Goal: Task Accomplishment & Management: Complete application form

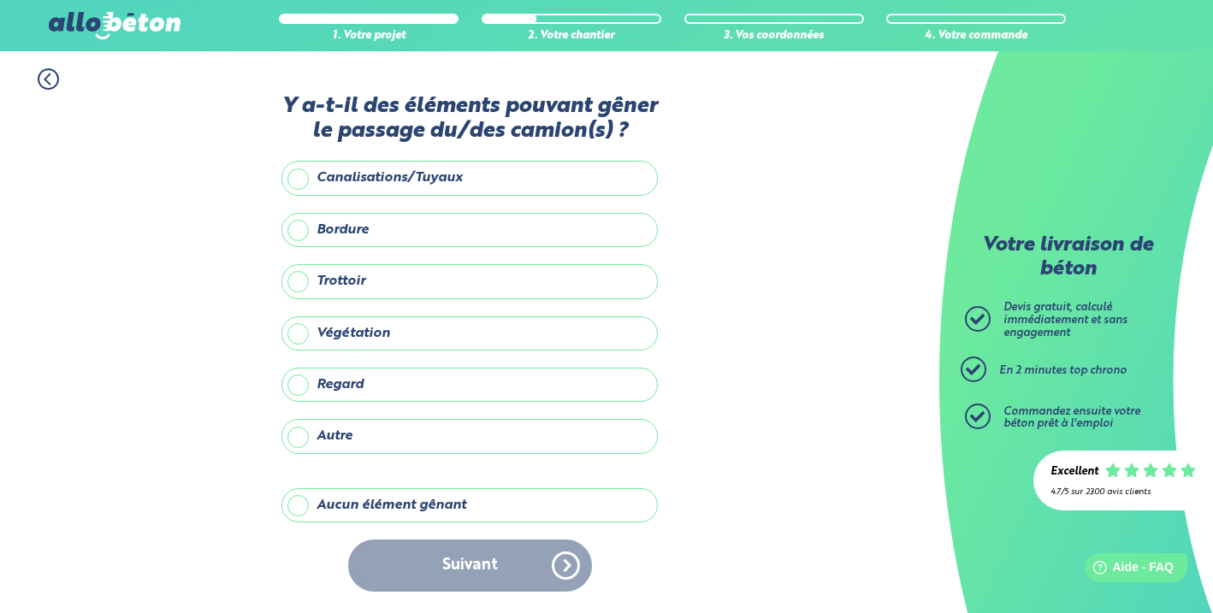
click at [307, 506] on label "Aucun élément gênant" at bounding box center [470, 506] width 376 height 34
click at [0, 0] on input "Aucun élément gênant" at bounding box center [0, 0] width 0 height 0
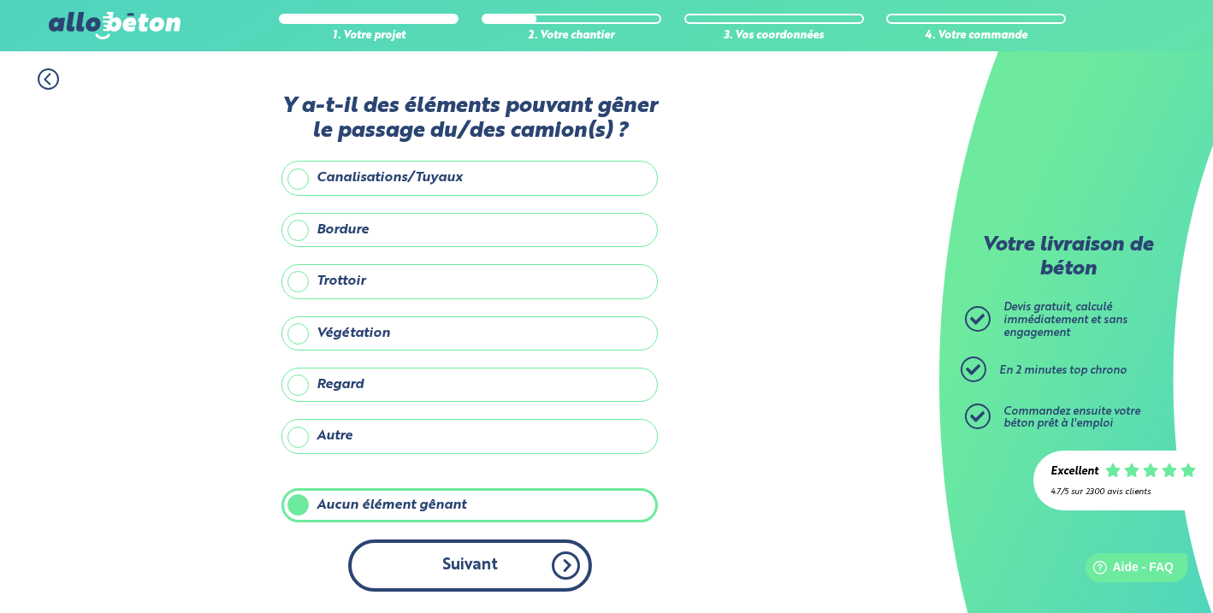
click at [477, 556] on button "Suivant" at bounding box center [470, 566] width 244 height 52
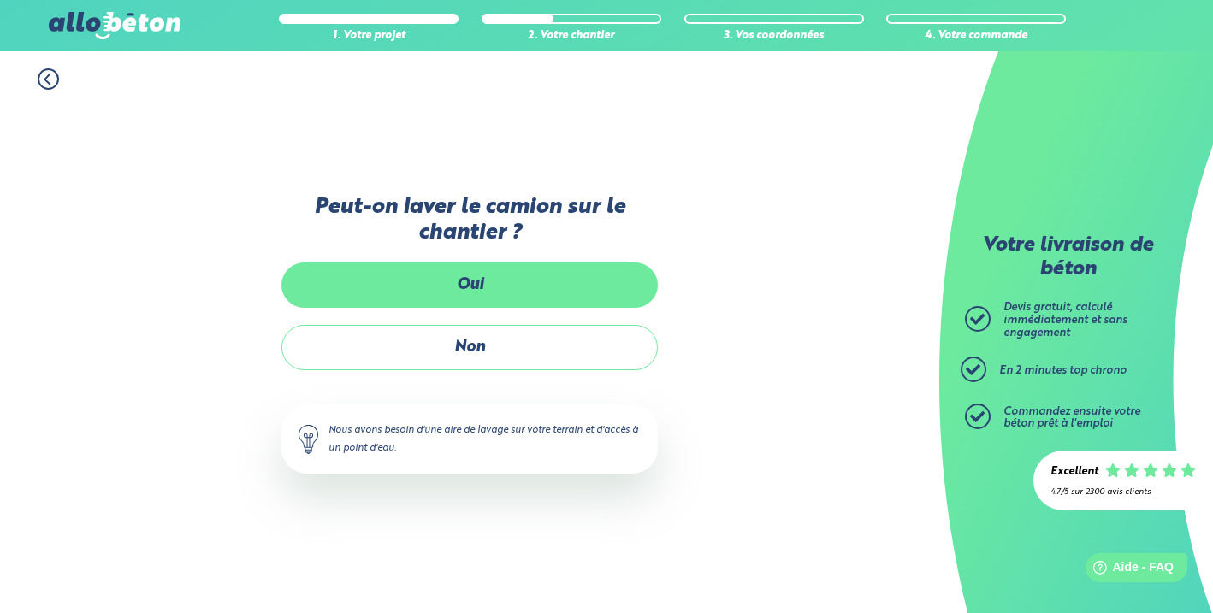
click at [483, 277] on label "Oui" at bounding box center [470, 285] width 376 height 45
click at [0, 0] on input "Oui" at bounding box center [0, 0] width 0 height 0
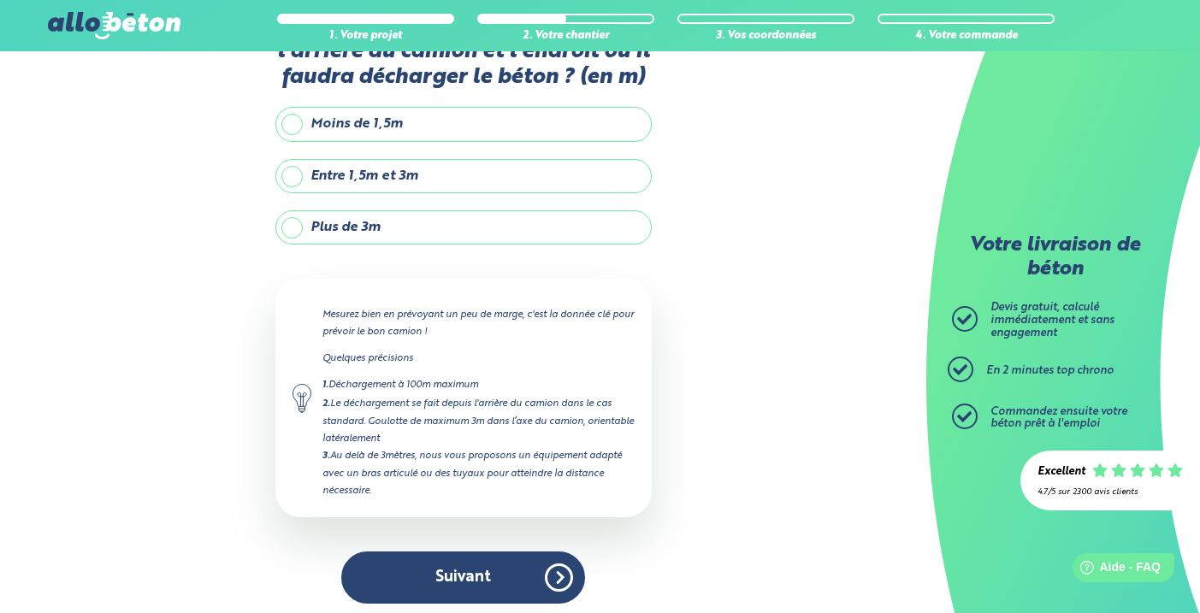
scroll to position [83, 0]
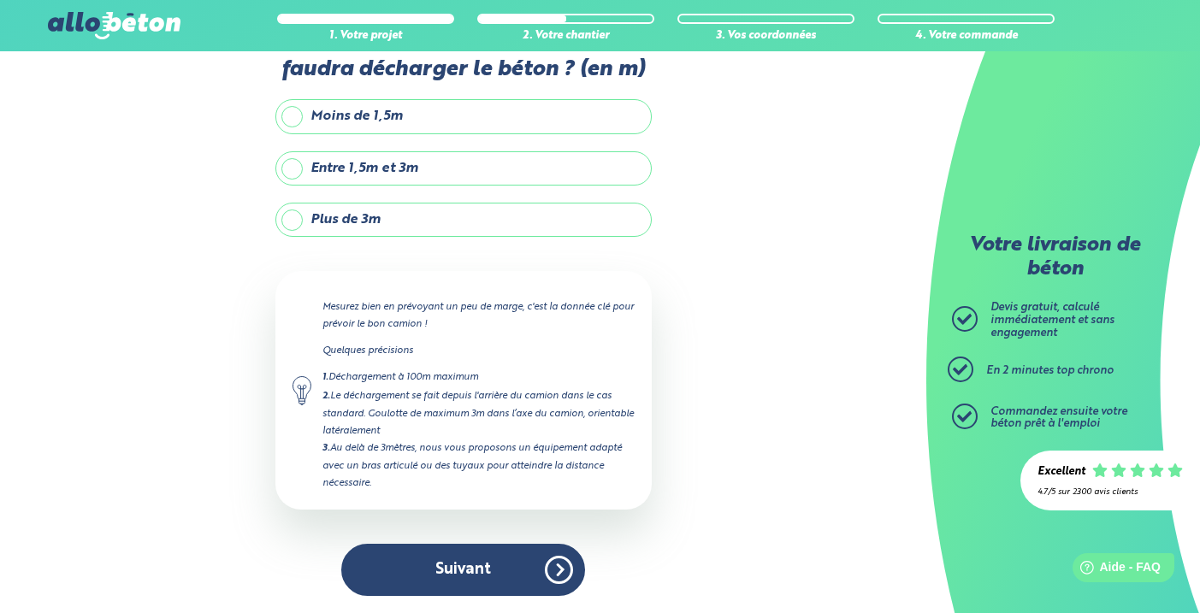
click at [297, 223] on label "Plus de 3m" at bounding box center [464, 220] width 376 height 34
click at [0, 0] on input "Plus de 3m" at bounding box center [0, 0] width 0 height 0
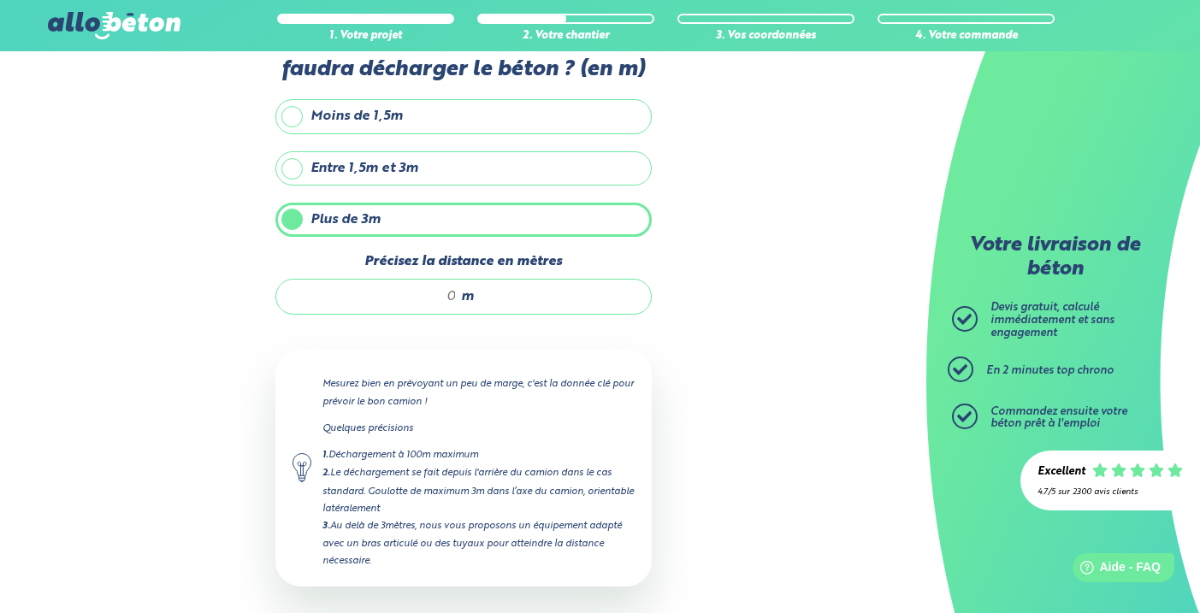
click at [443, 298] on input "Précisez la distance en mètres" at bounding box center [374, 296] width 163 height 17
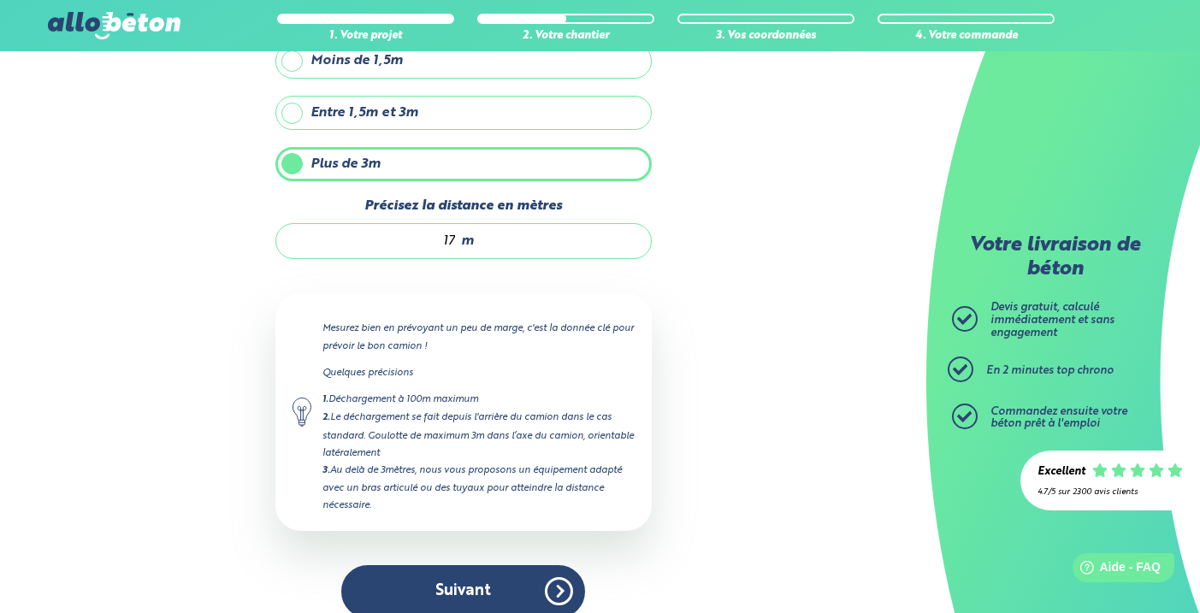
scroll to position [161, 0]
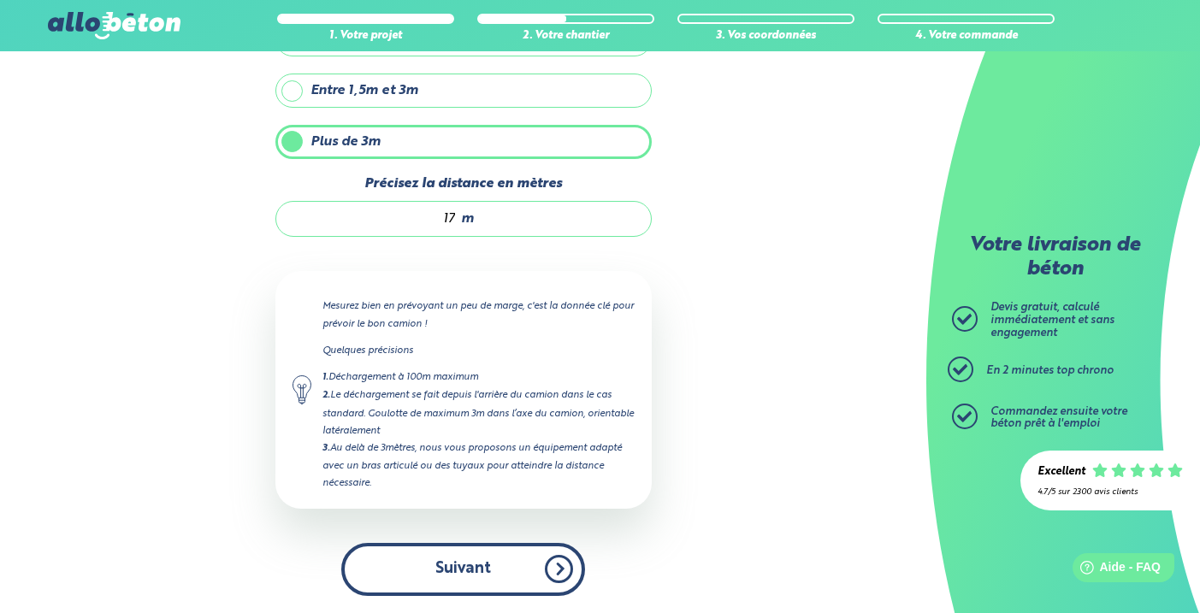
type input "17"
click at [493, 569] on button "Suivant" at bounding box center [463, 569] width 244 height 52
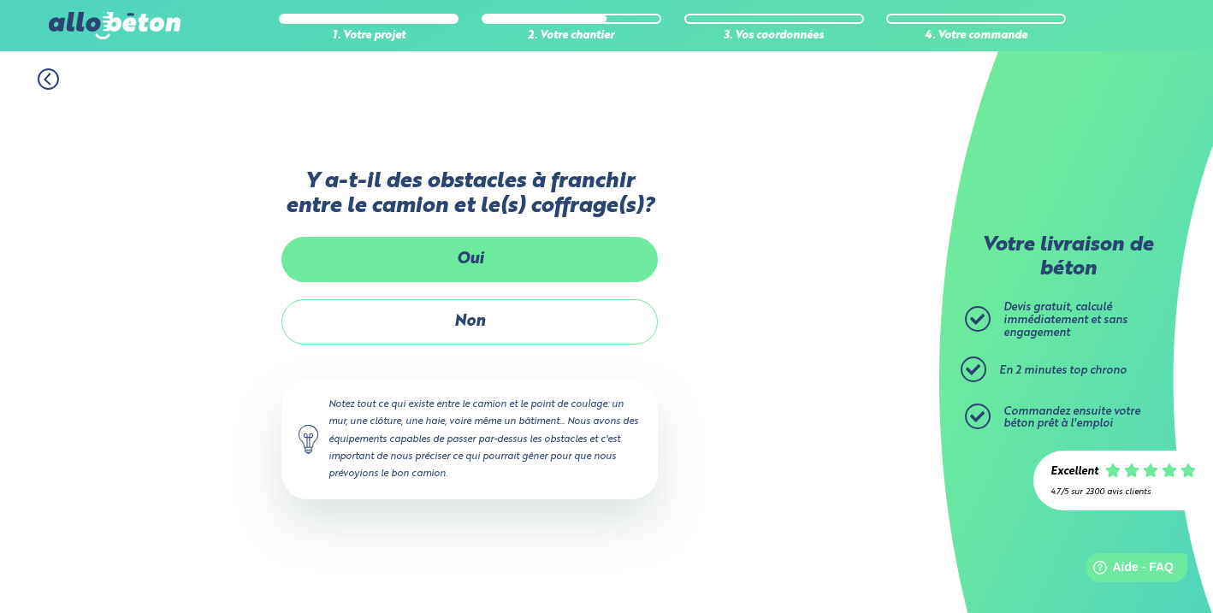
click at [477, 265] on label "Oui" at bounding box center [470, 259] width 376 height 45
click at [0, 0] on input "Oui" at bounding box center [0, 0] width 0 height 0
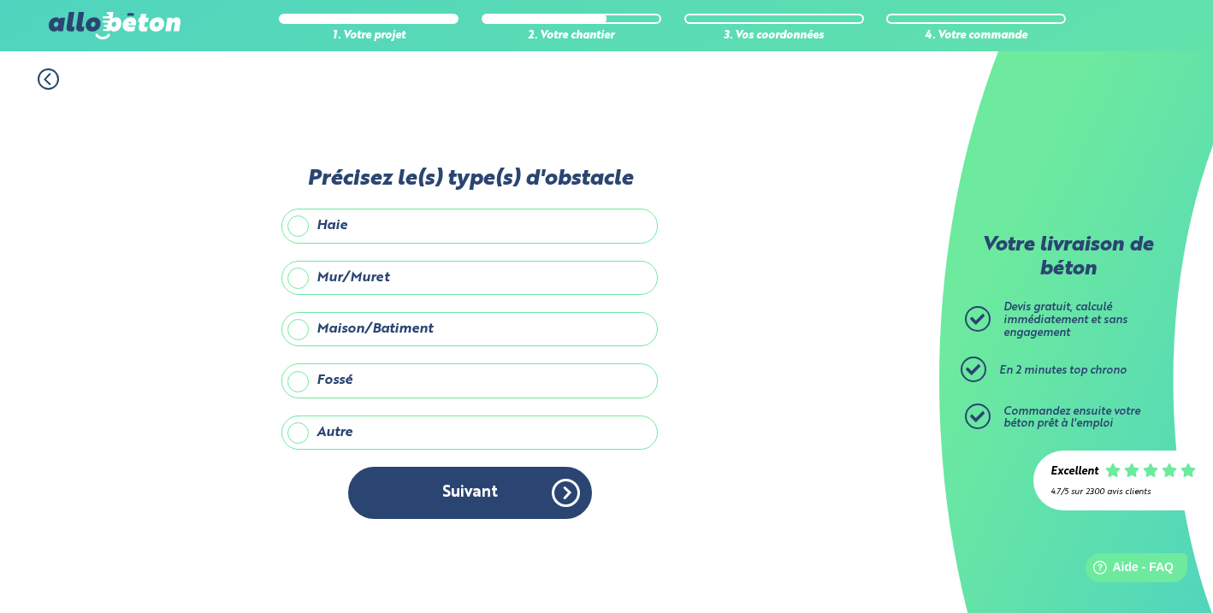
click at [299, 279] on label "Mur/Muret" at bounding box center [470, 278] width 376 height 34
click at [0, 0] on input "Mur/Muret" at bounding box center [0, 0] width 0 height 0
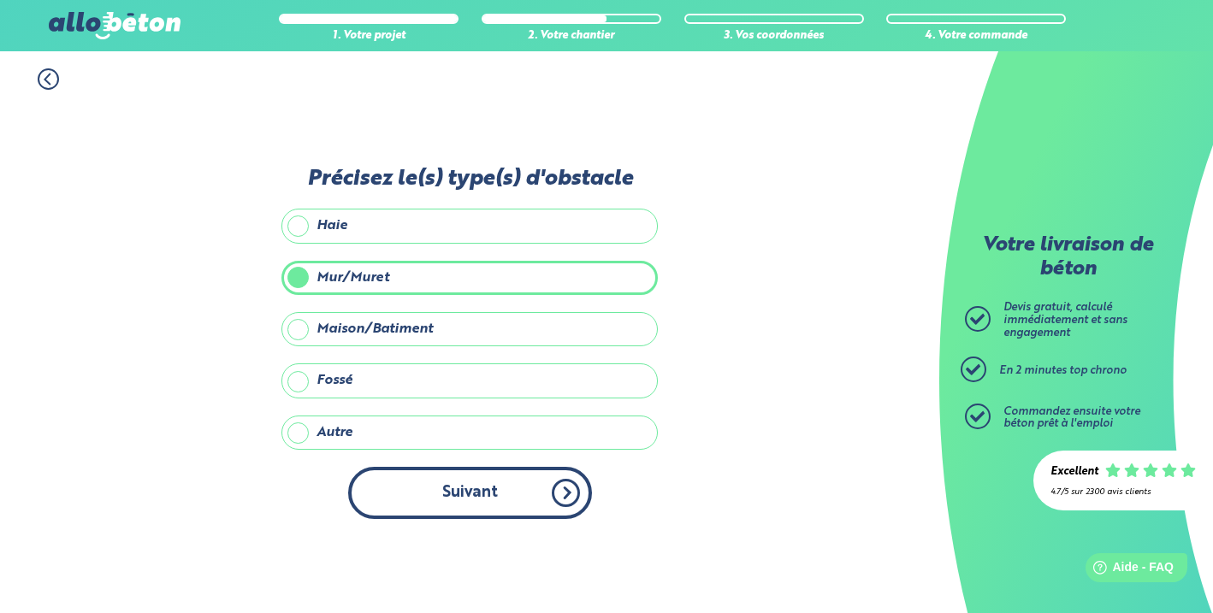
click at [453, 482] on button "Suivant" at bounding box center [470, 493] width 244 height 52
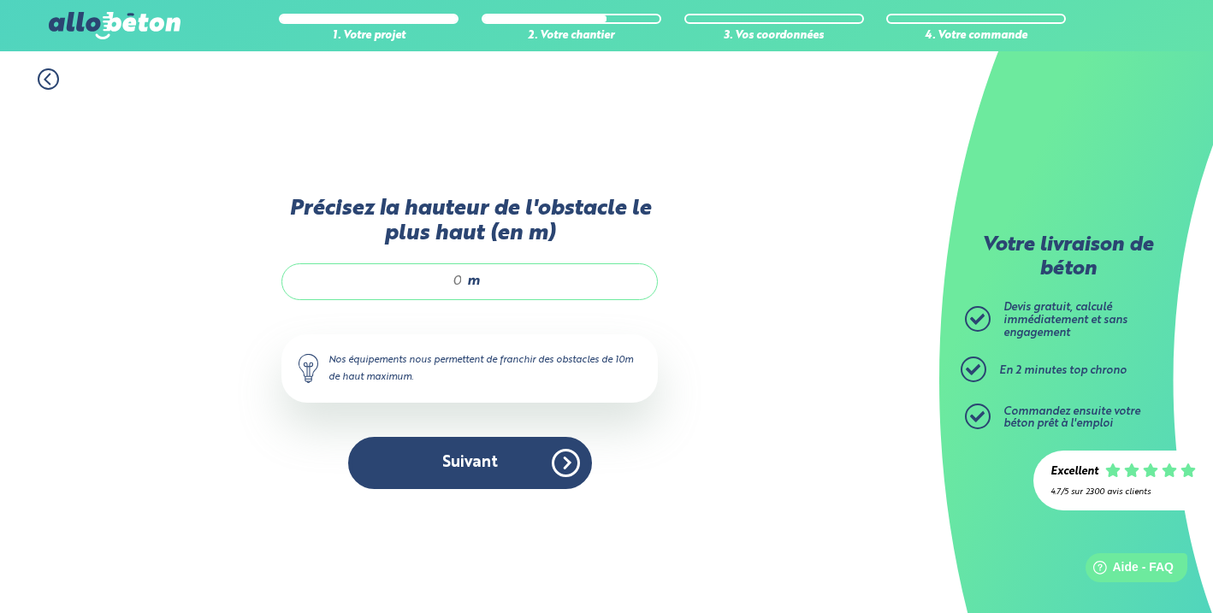
click at [464, 279] on div "m" at bounding box center [470, 282] width 376 height 36
type input "0"
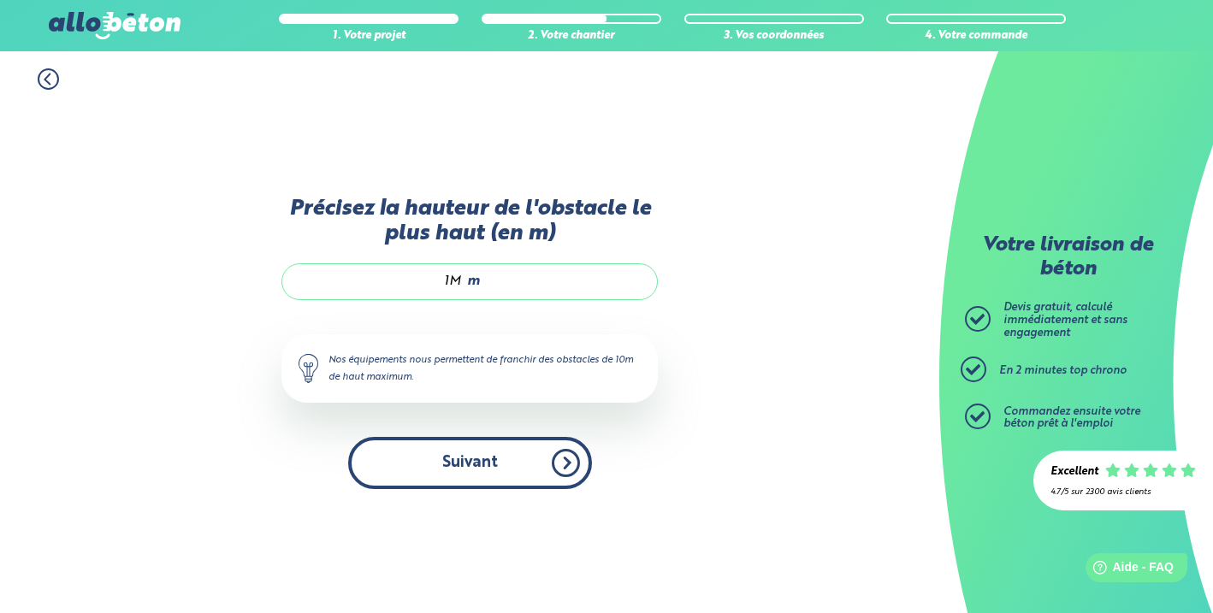
type input "1M"
click at [475, 461] on button "Suivant" at bounding box center [470, 463] width 244 height 52
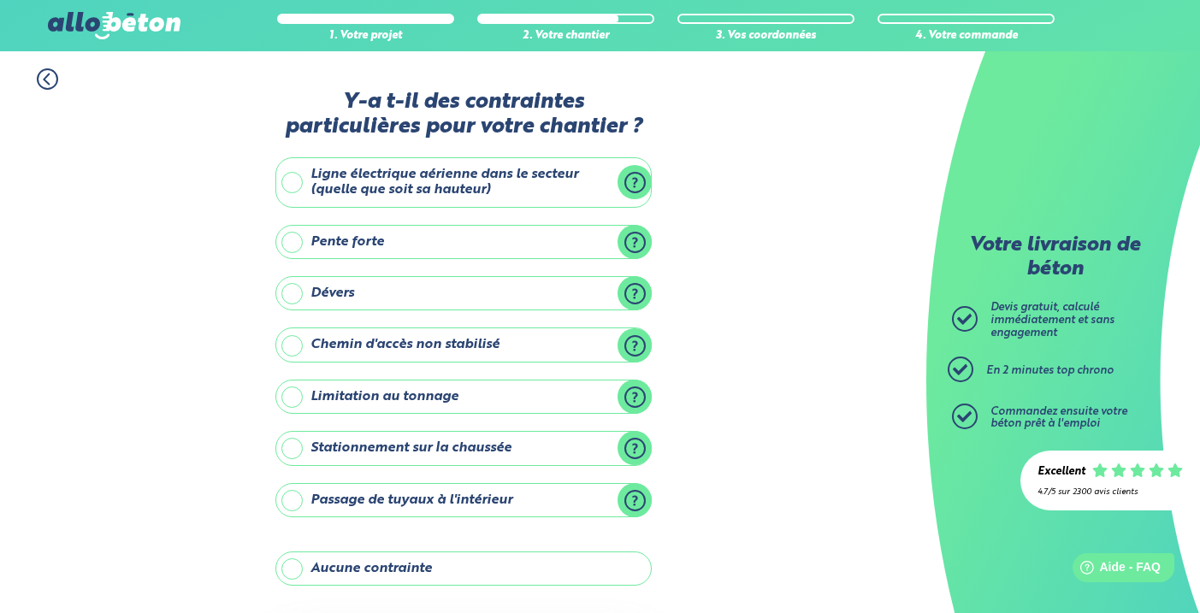
click at [295, 184] on label "Ligne électrique aérienne dans le secteur (quelle que soit sa hauteur)" at bounding box center [464, 182] width 376 height 50
click at [0, 0] on input "Ligne électrique aérienne dans le secteur (quelle que soit sa hauteur)" at bounding box center [0, 0] width 0 height 0
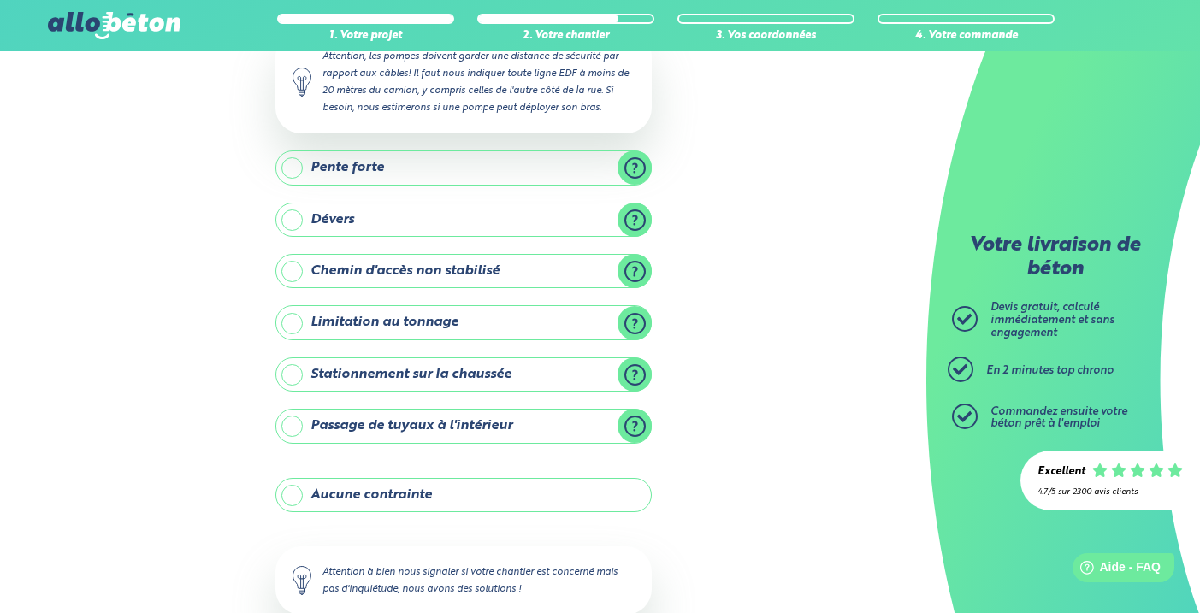
scroll to position [299, 0]
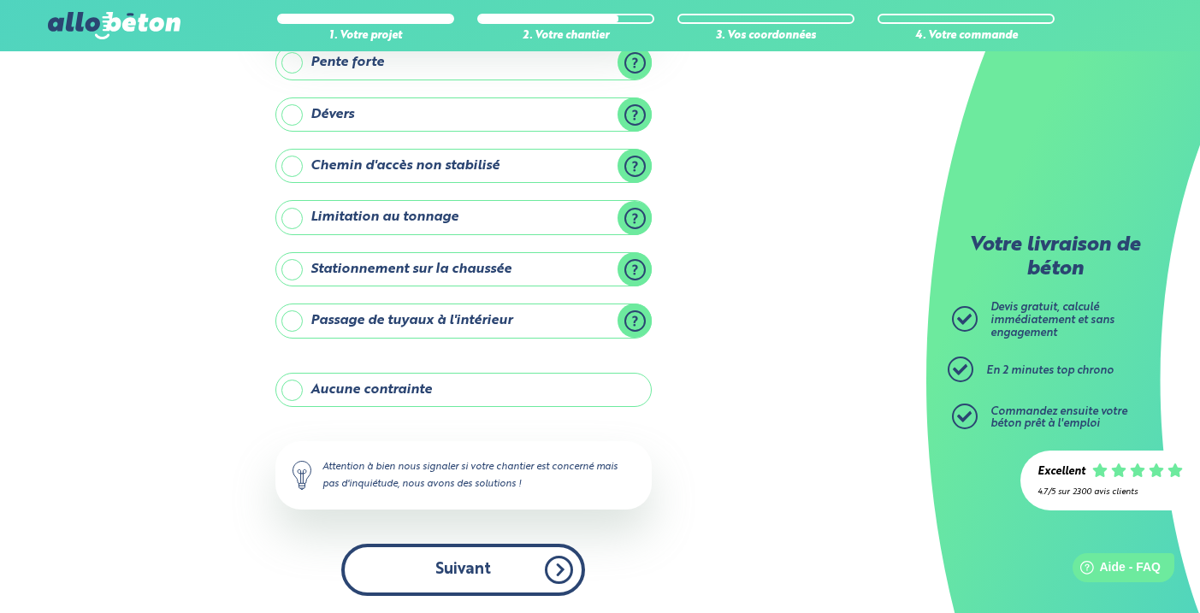
click at [479, 566] on button "Suivant" at bounding box center [463, 570] width 244 height 52
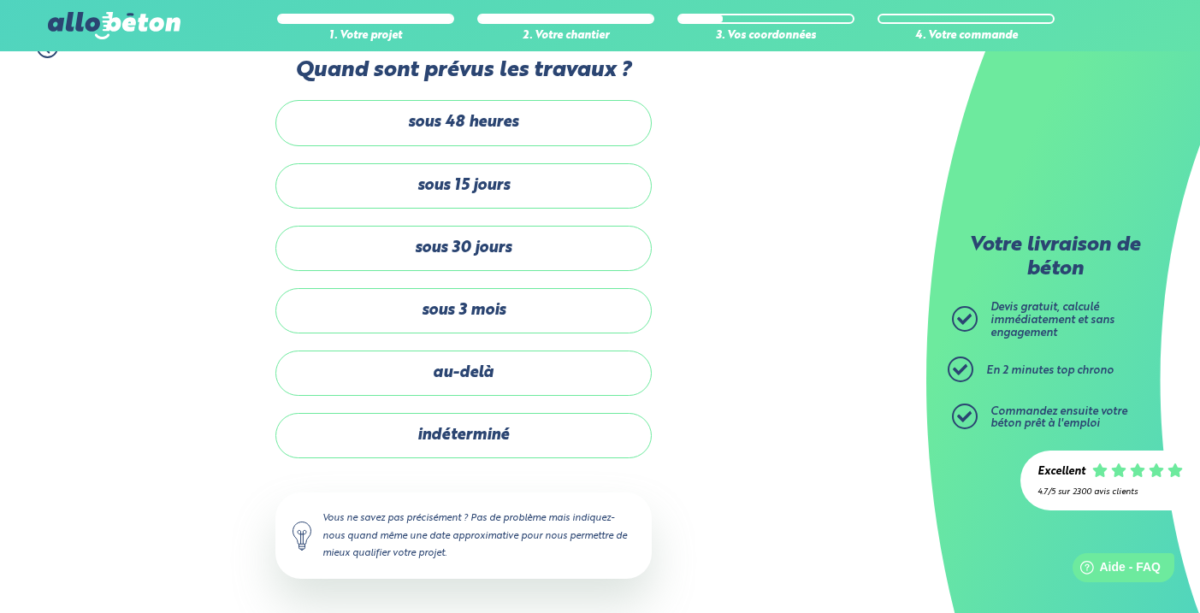
scroll to position [32, 0]
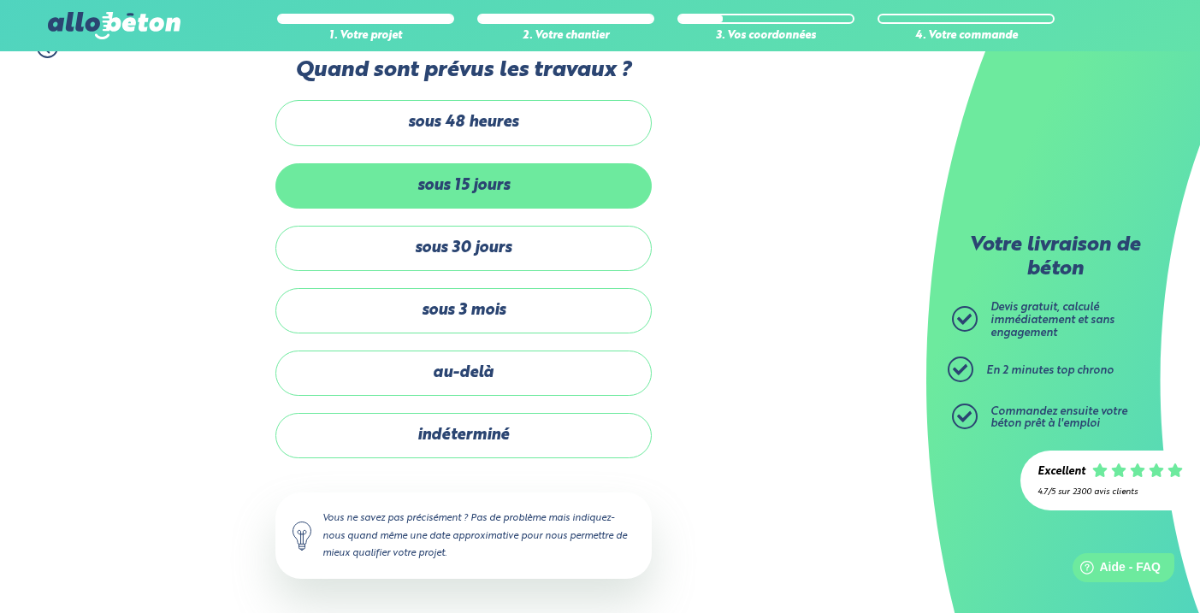
click at [481, 184] on label "sous 15 jours" at bounding box center [464, 185] width 376 height 45
click at [0, 0] on input "sous 15 jours" at bounding box center [0, 0] width 0 height 0
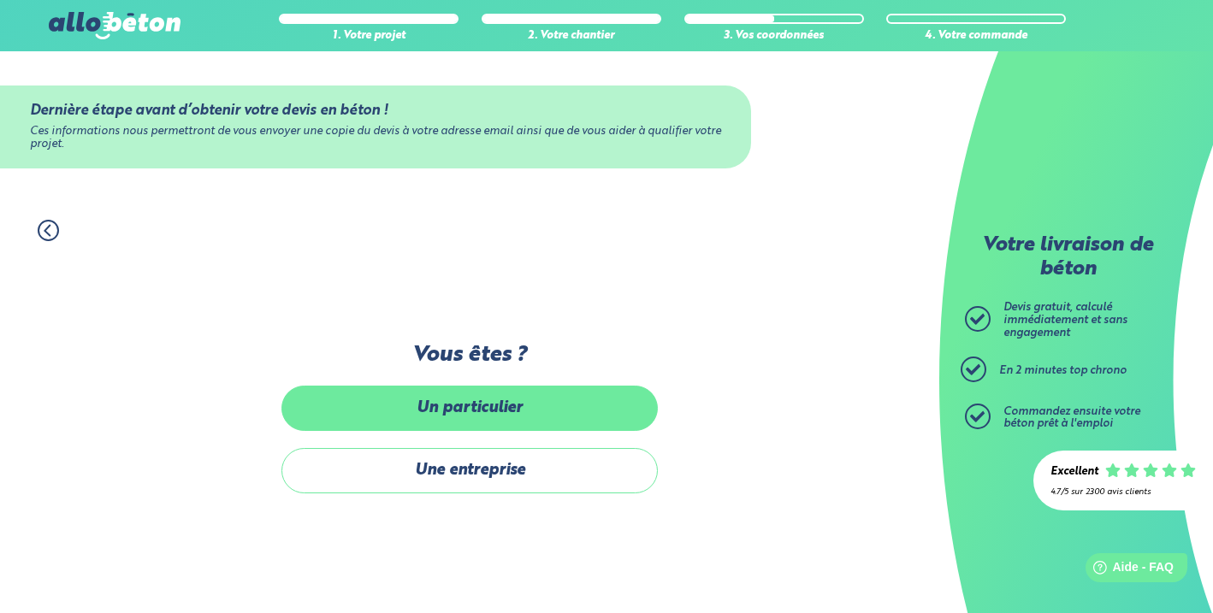
click at [499, 406] on label "Un particulier" at bounding box center [470, 408] width 376 height 45
click at [0, 0] on input "Un particulier" at bounding box center [0, 0] width 0 height 0
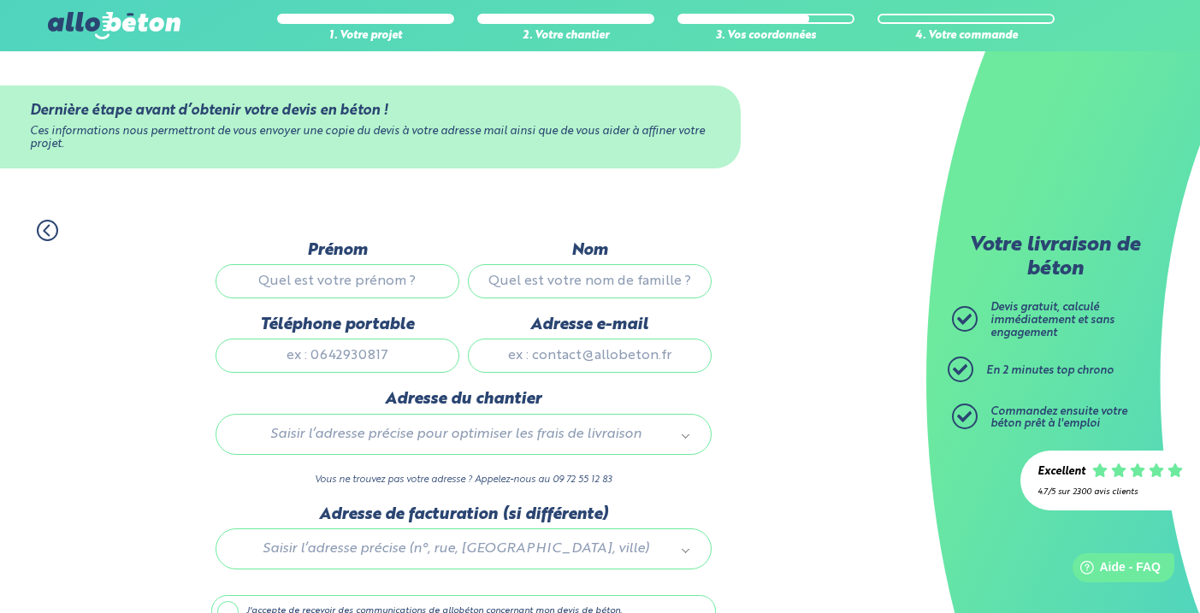
click at [389, 281] on input "Prénom" at bounding box center [338, 281] width 244 height 34
type input "Luc"
click at [550, 287] on input "Nom" at bounding box center [590, 281] width 244 height 34
type input "Mercier"
click at [418, 359] on input "Téléphone portable" at bounding box center [338, 356] width 244 height 34
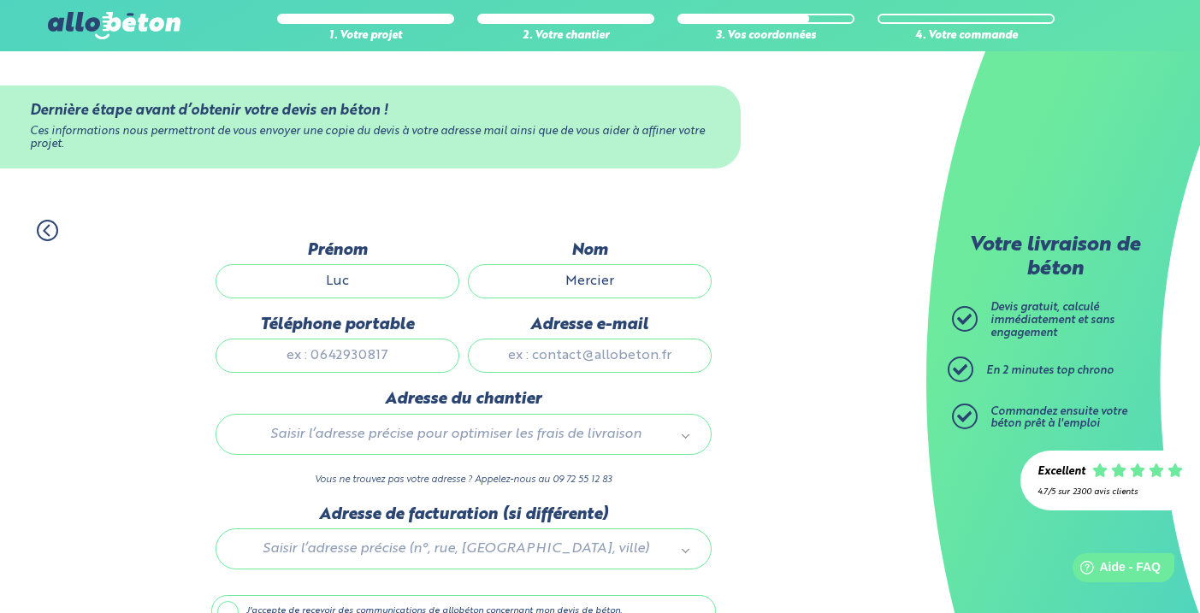
type input "0749671218"
click at [563, 356] on input "Adresse e-mail" at bounding box center [590, 356] width 244 height 34
type input "lucmercier44@yahoo.fr"
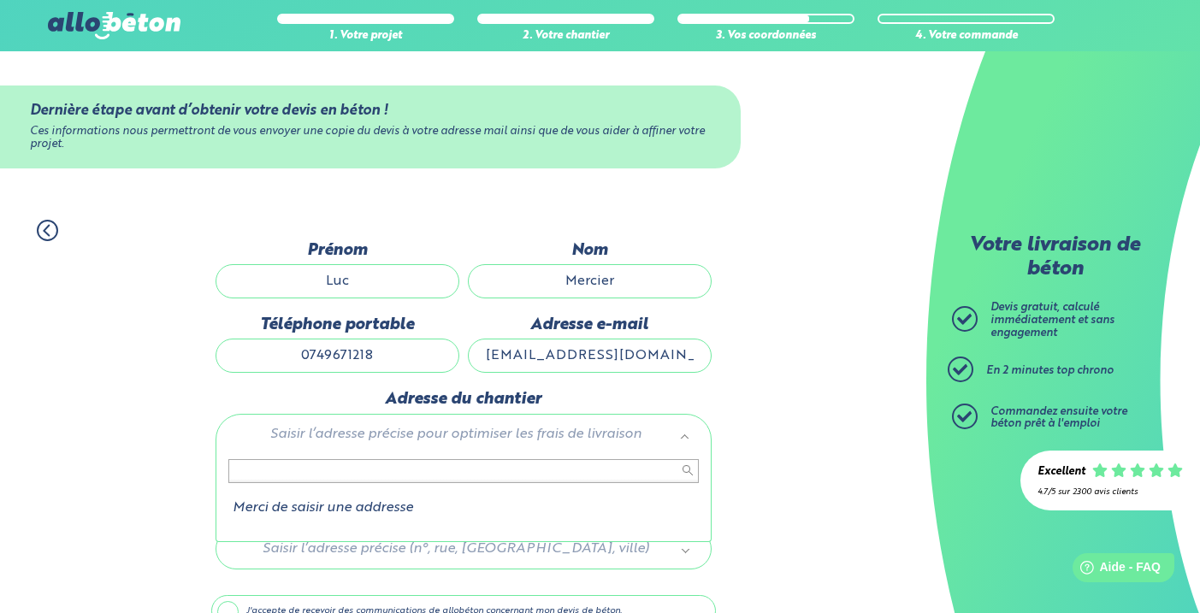
type input "("
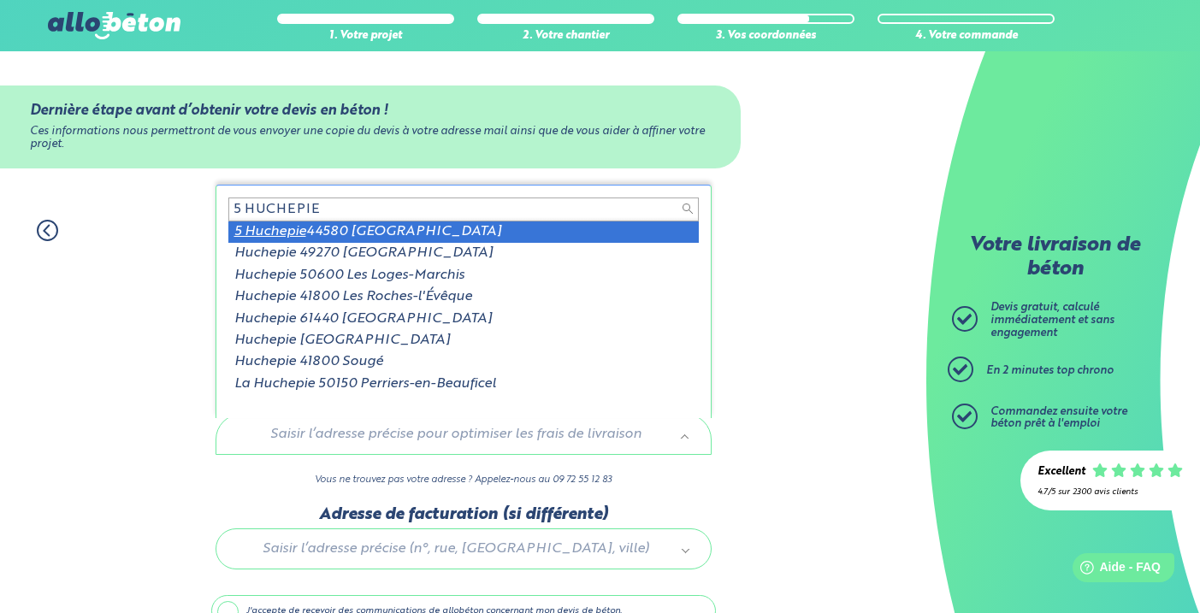
type input "5 HUCHEPIE"
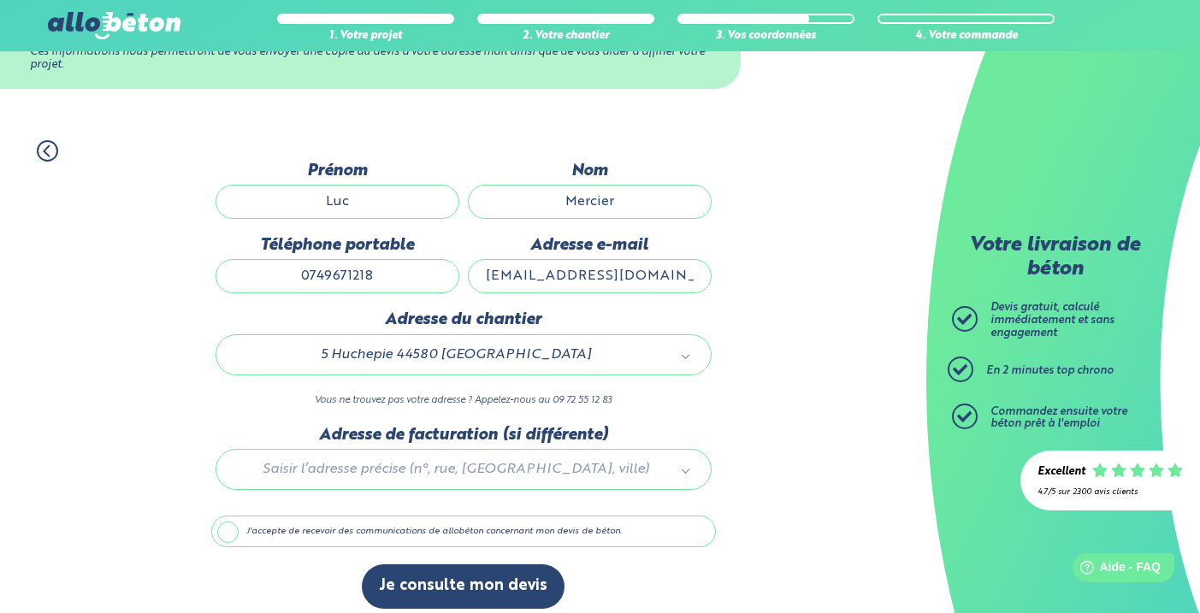
scroll to position [92, 0]
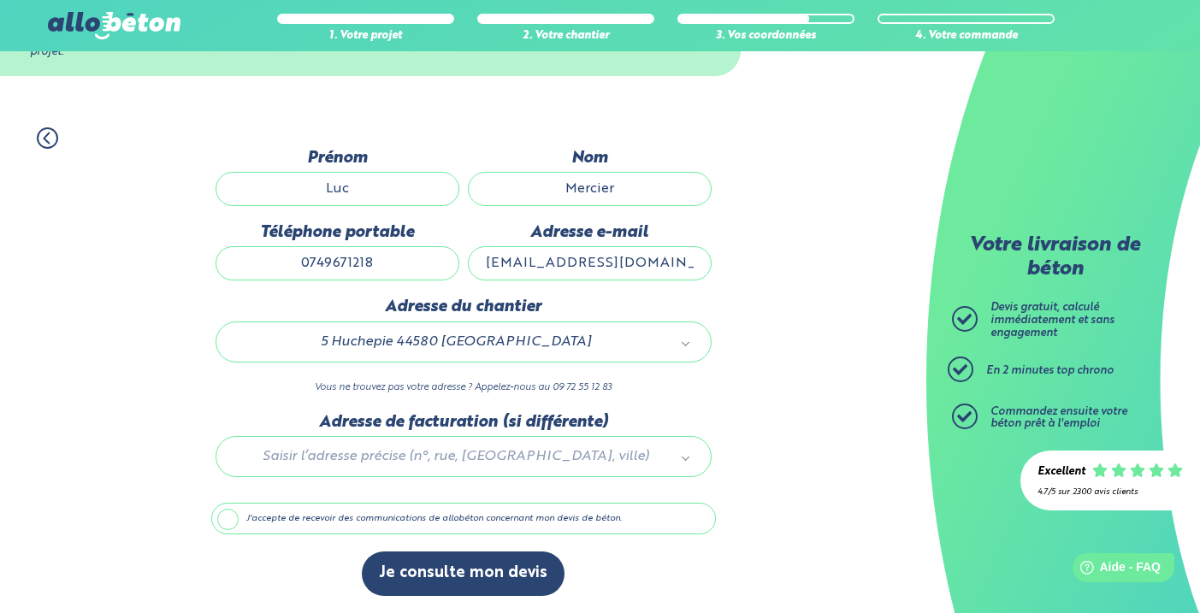
click at [436, 449] on div at bounding box center [463, 453] width 505 height 81
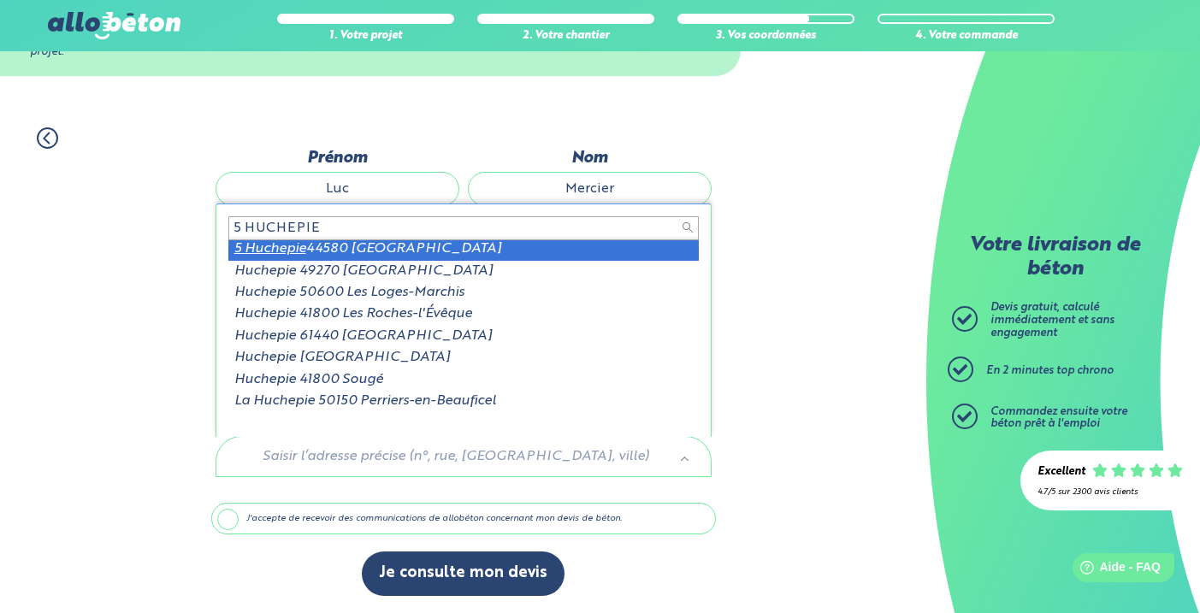
scroll to position [0, 0]
type input "5 HUCHEPIE"
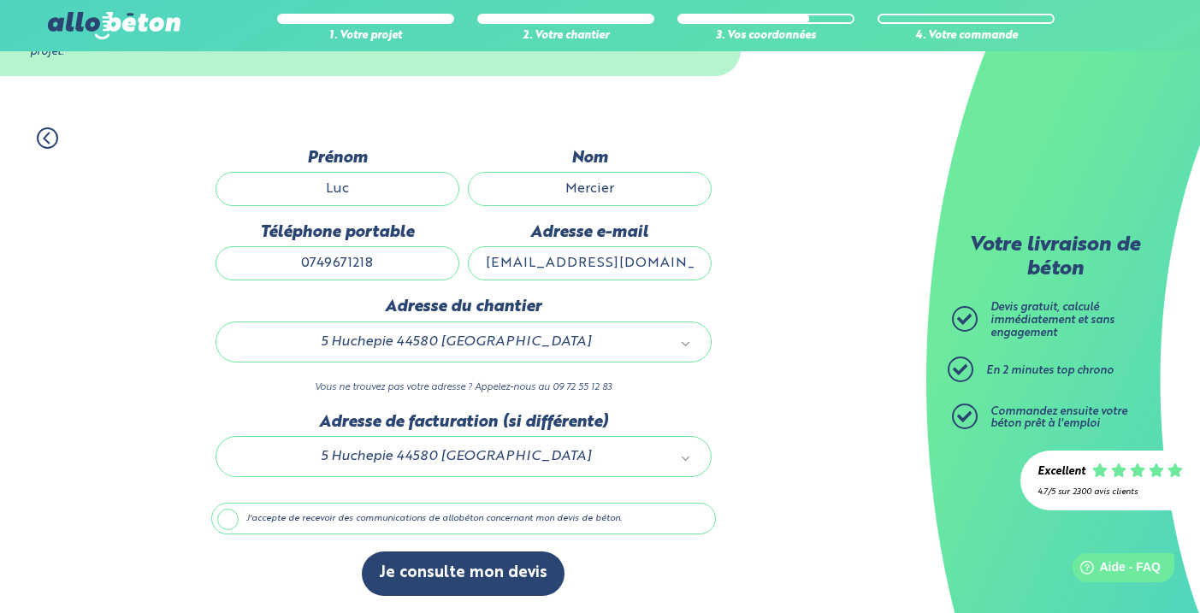
click at [231, 517] on label "J'accepte de recevoir des communications de allobéton concernant mon devis de b…" at bounding box center [463, 519] width 505 height 33
click at [0, 0] on input "J'accepte de recevoir des communications de allobéton concernant mon devis de b…" at bounding box center [0, 0] width 0 height 0
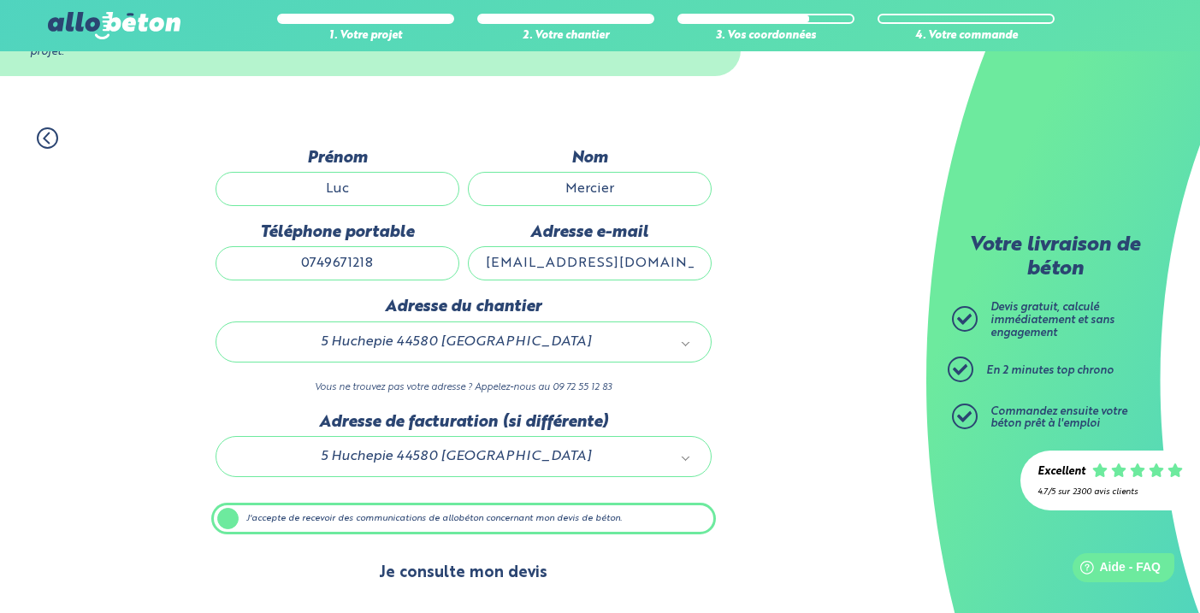
click at [489, 569] on button "Je consulte mon devis" at bounding box center [463, 574] width 203 height 44
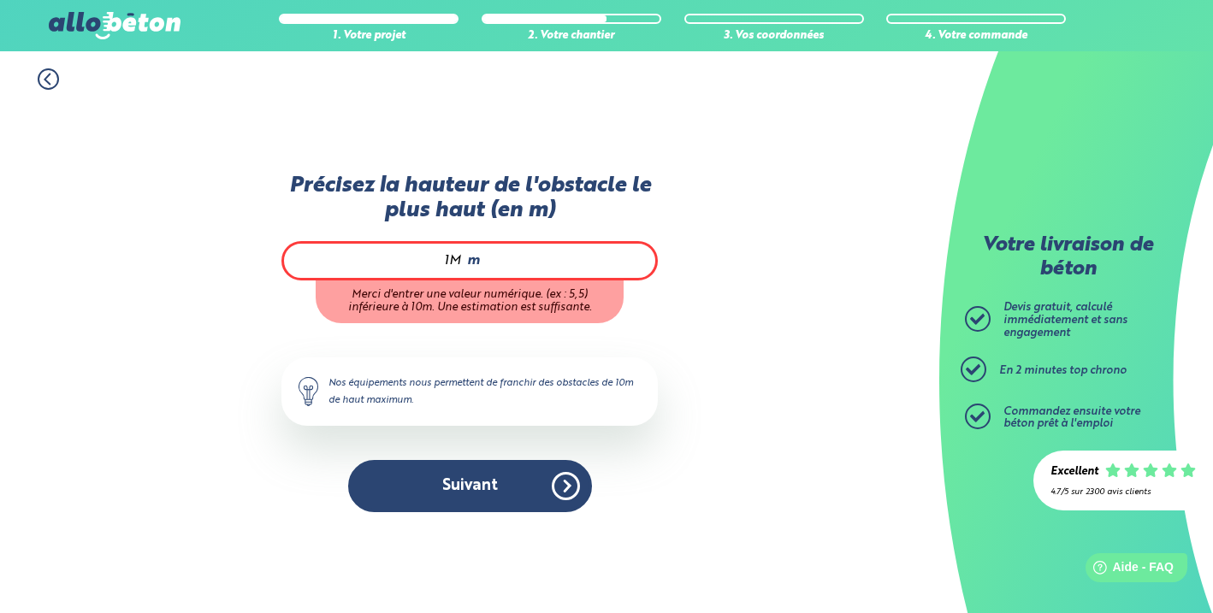
click at [450, 258] on input "1M" at bounding box center [382, 260] width 162 height 17
type input "M"
type input "1"
click at [730, 293] on div "1. Votre projet 2. Votre chantier 3. Vos coordonnées 4. Votre commande Précisez…" at bounding box center [469, 332] width 939 height 562
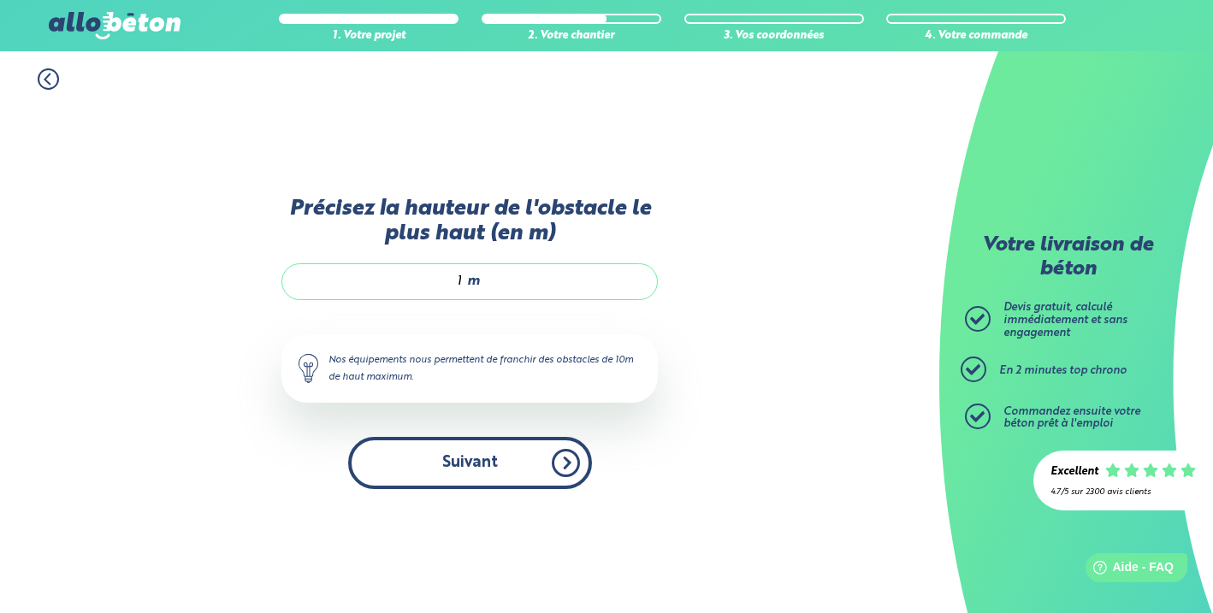
click at [513, 463] on button "Suivant" at bounding box center [470, 463] width 244 height 52
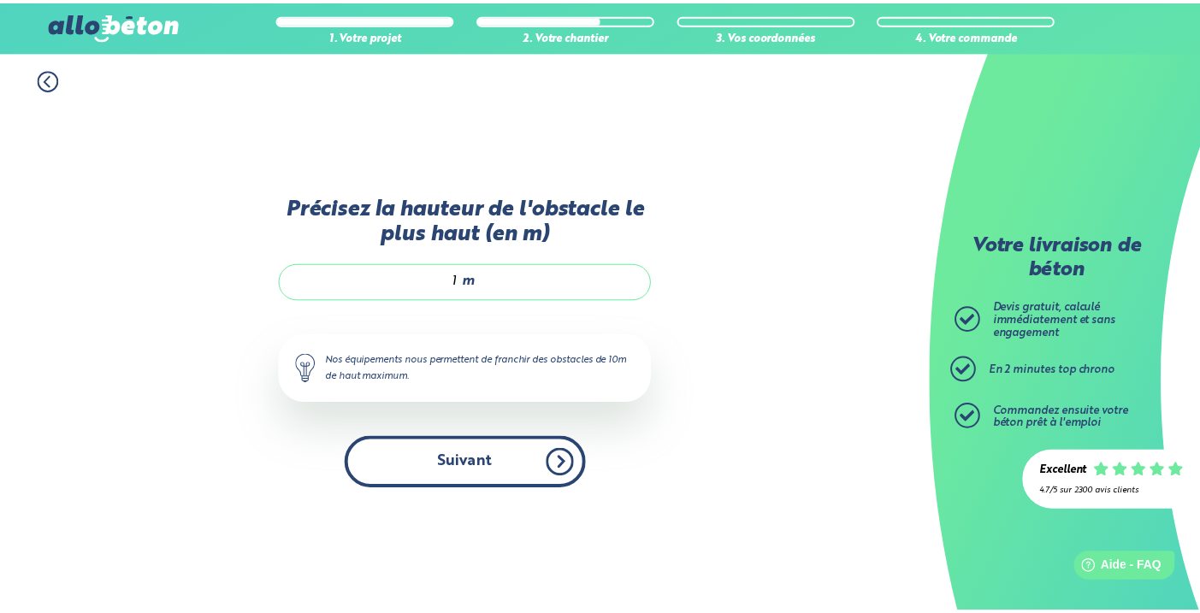
scroll to position [299, 0]
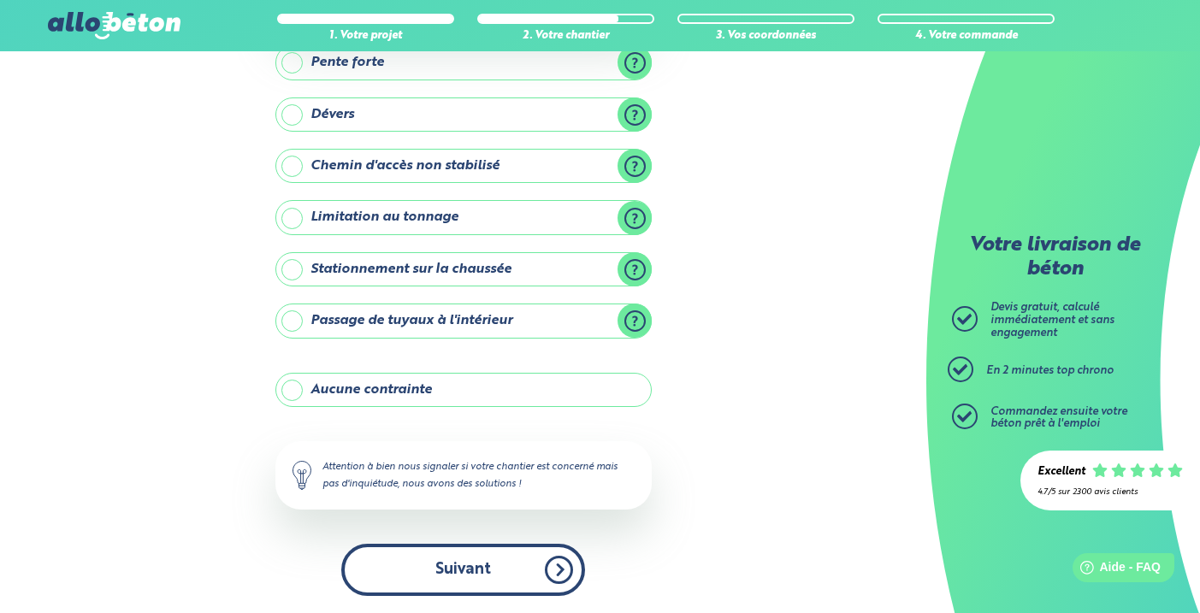
click at [495, 566] on button "Suivant" at bounding box center [463, 570] width 244 height 52
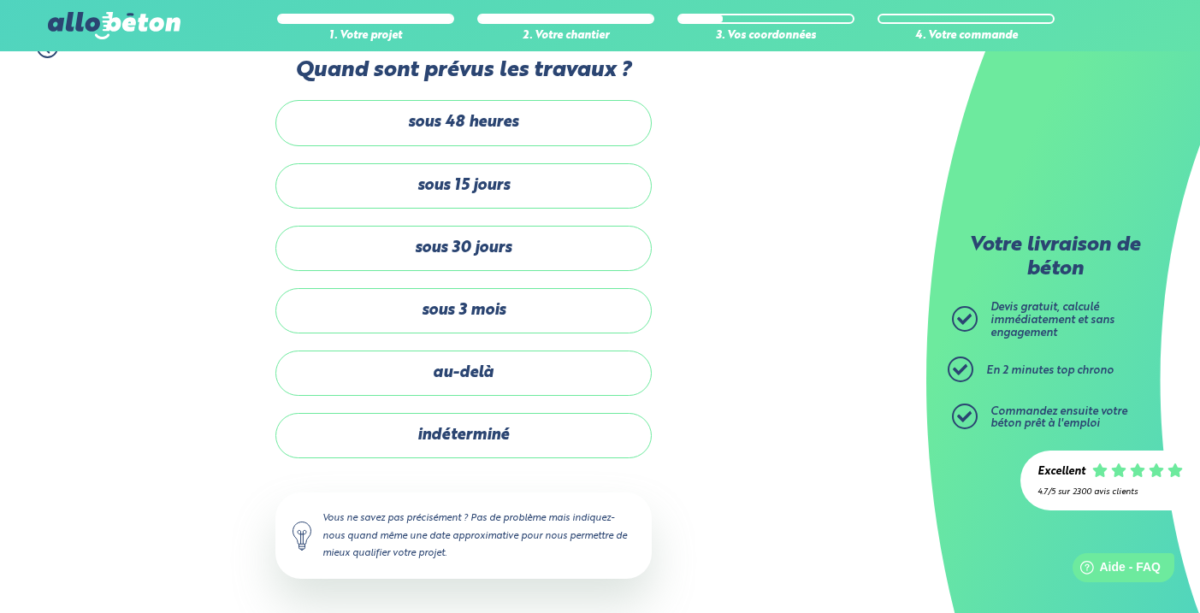
scroll to position [32, 0]
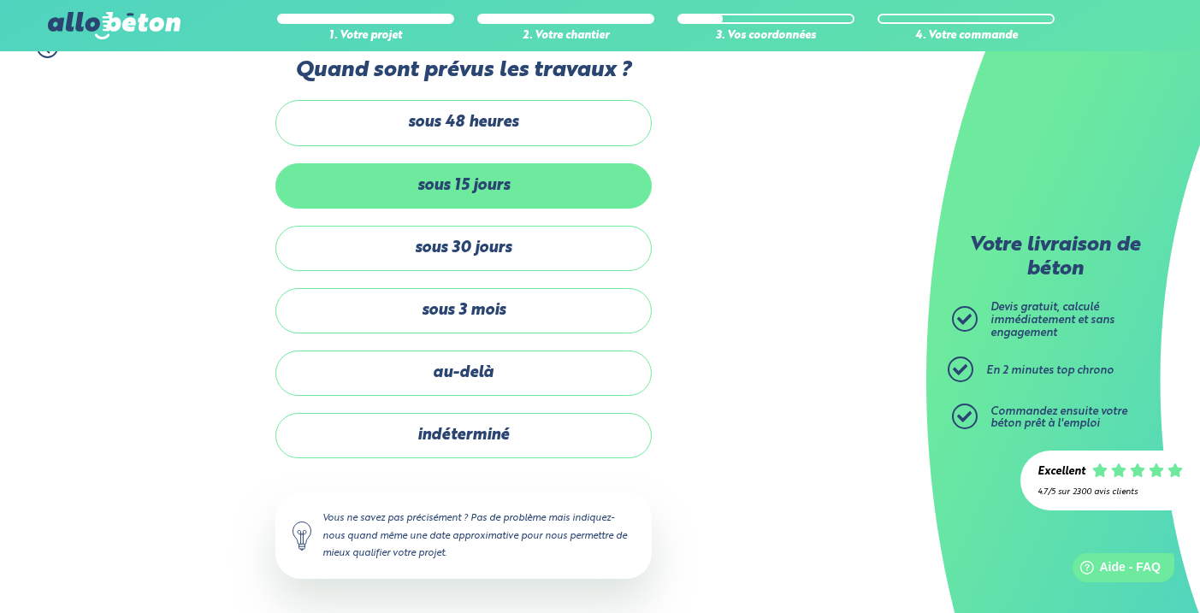
click at [412, 186] on label "sous 15 jours" at bounding box center [464, 185] width 376 height 45
click at [0, 0] on input "sous 15 jours" at bounding box center [0, 0] width 0 height 0
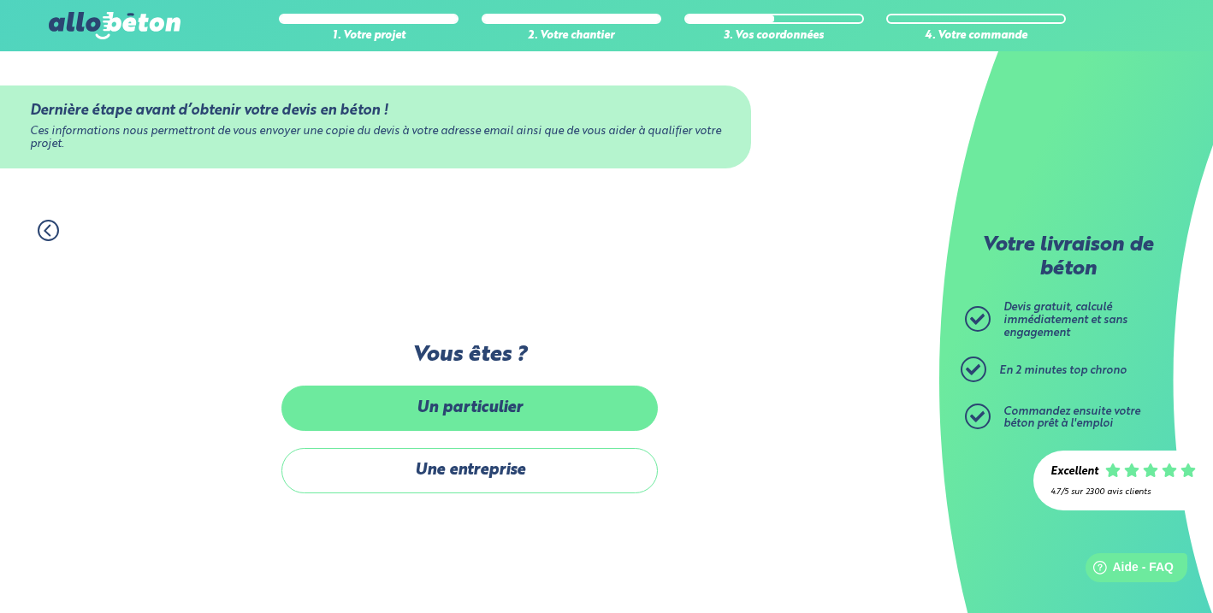
click at [439, 406] on label "Un particulier" at bounding box center [470, 408] width 376 height 45
click at [0, 0] on input "Un particulier" at bounding box center [0, 0] width 0 height 0
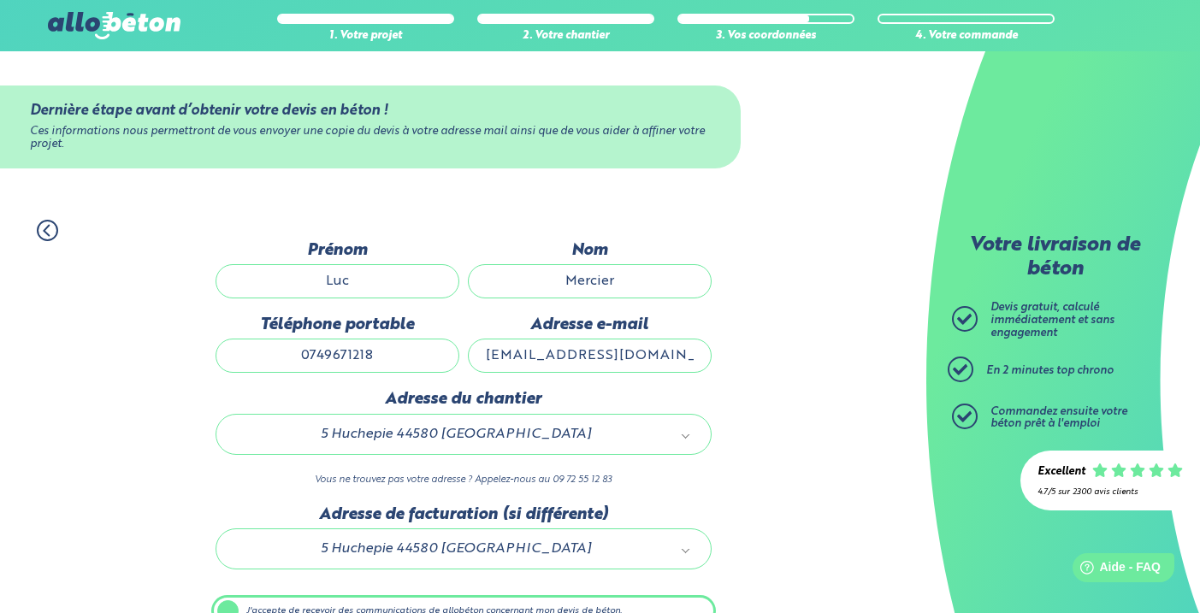
scroll to position [92, 0]
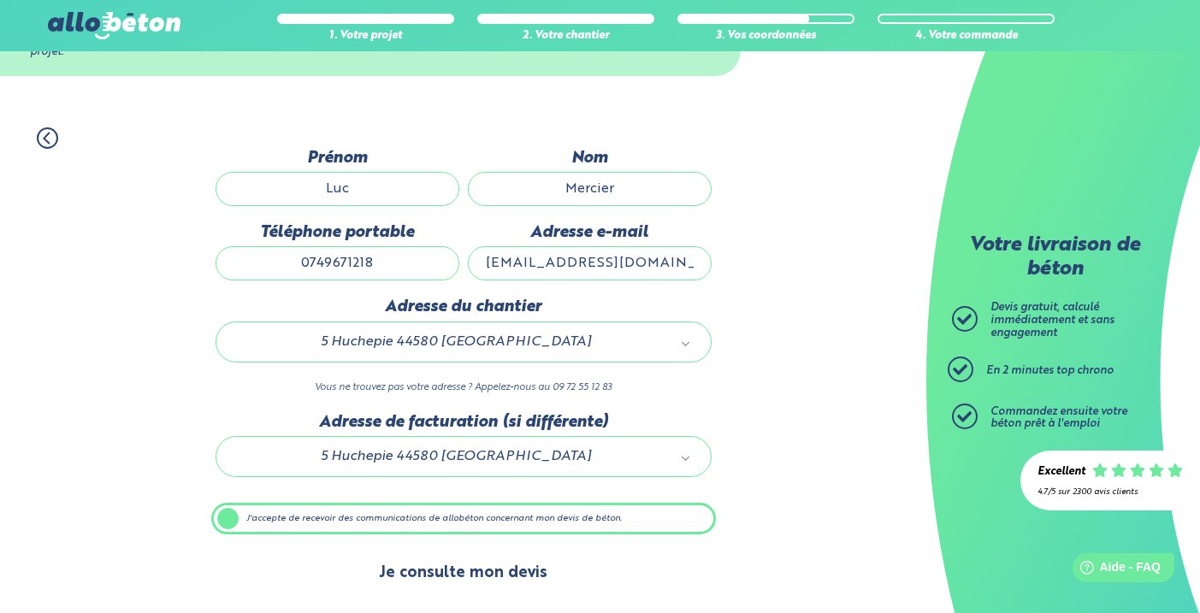
click at [455, 574] on button "Je consulte mon devis" at bounding box center [463, 574] width 203 height 44
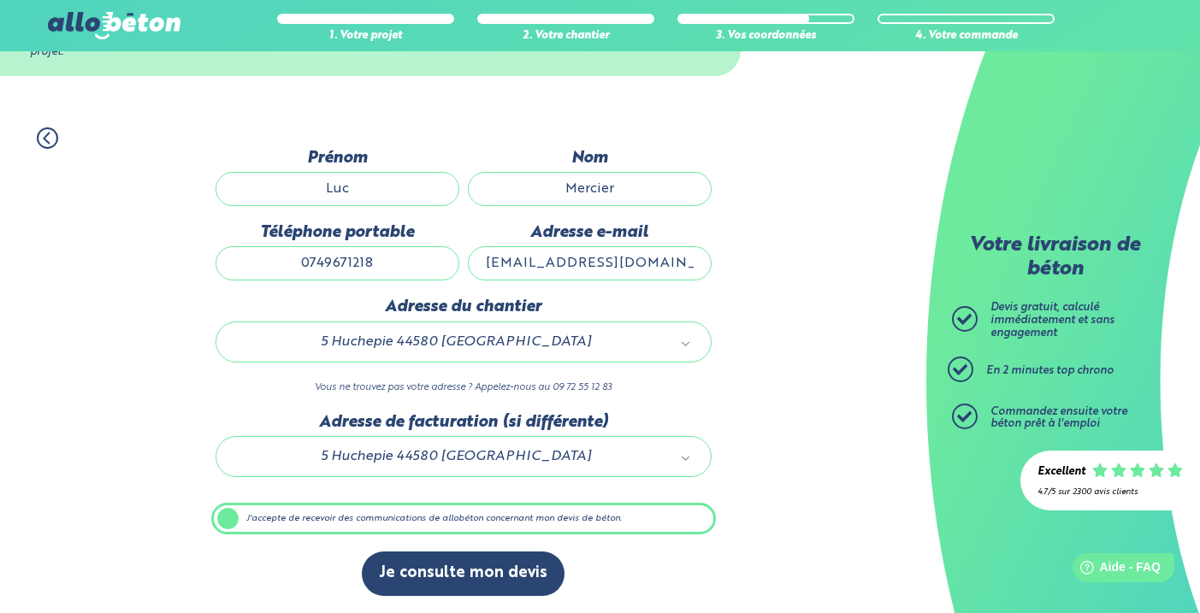
click at [455, 574] on main "Votre livraison de béton Devis gratuit, calculé immédiatement et sans engagemen…" at bounding box center [600, 286] width 1200 height 655
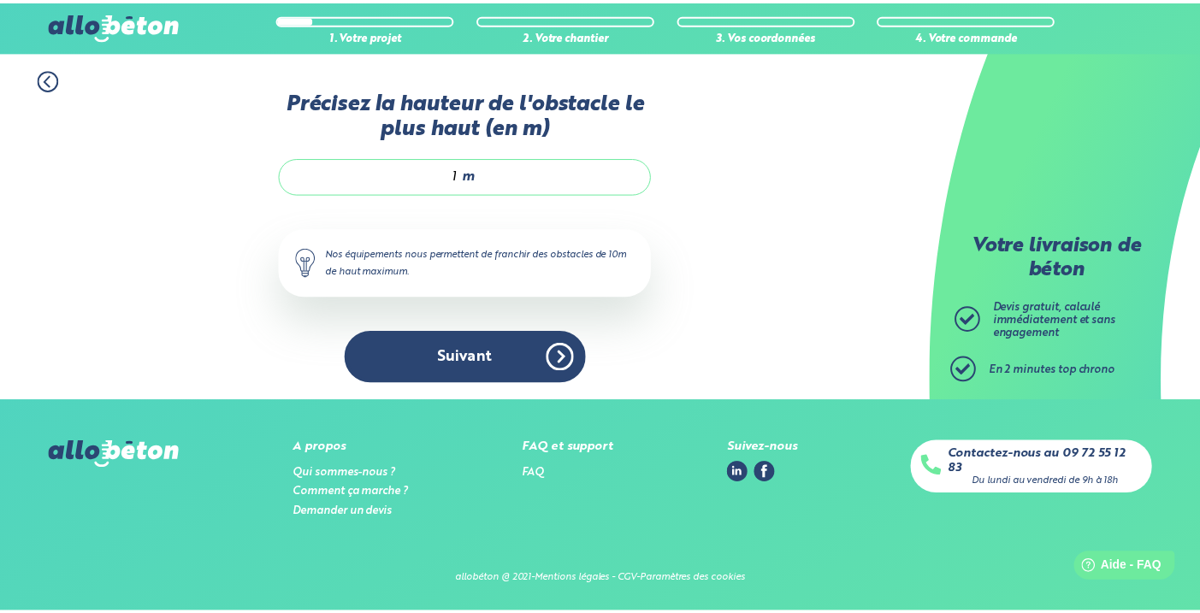
scroll to position [92, 0]
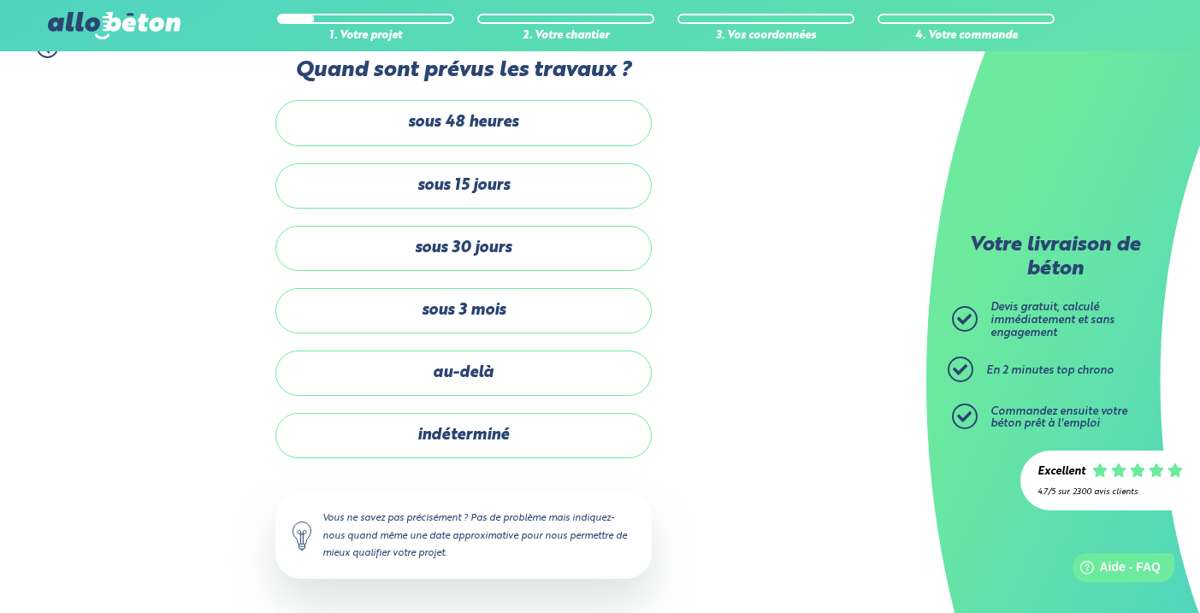
scroll to position [299, 0]
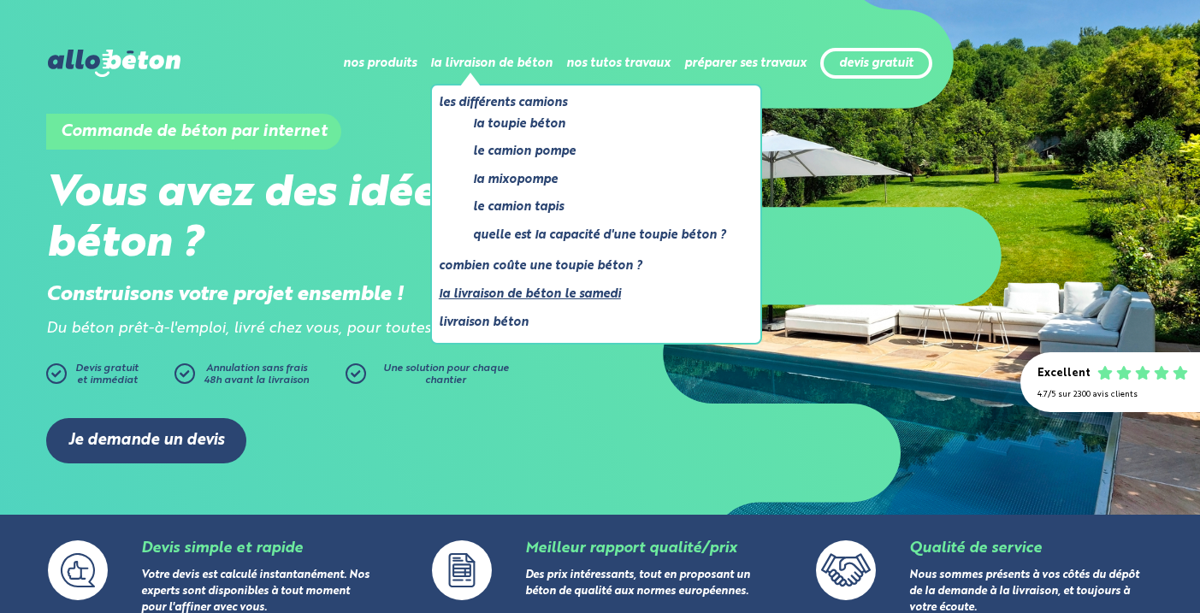
click at [537, 293] on link "La livraison de béton le samedi" at bounding box center [589, 294] width 301 height 21
